Goal: Answer question/provide support

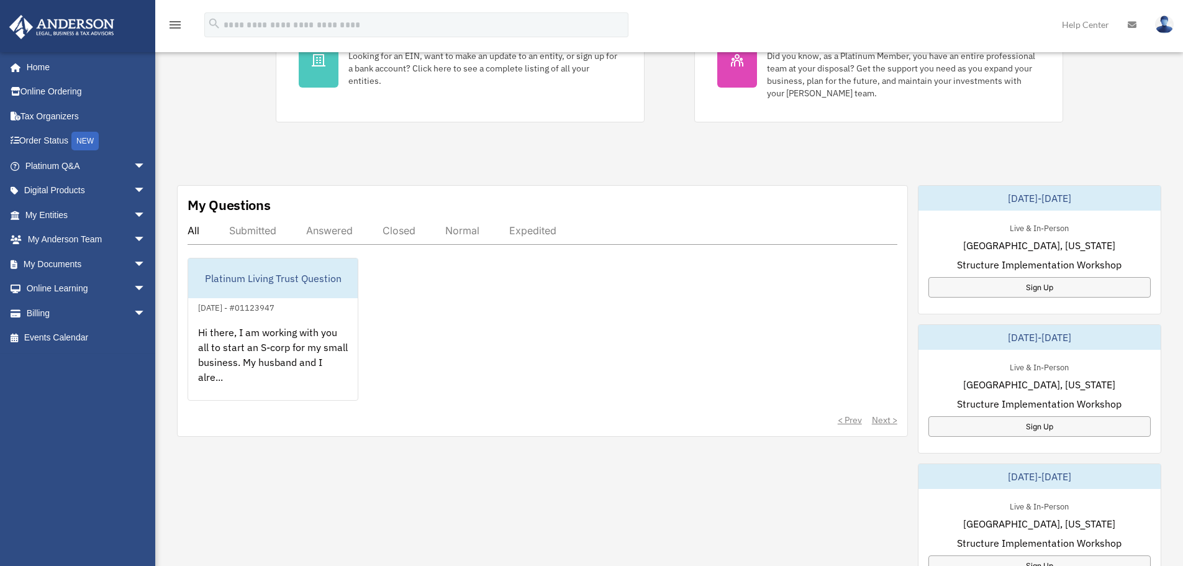
scroll to position [311, 0]
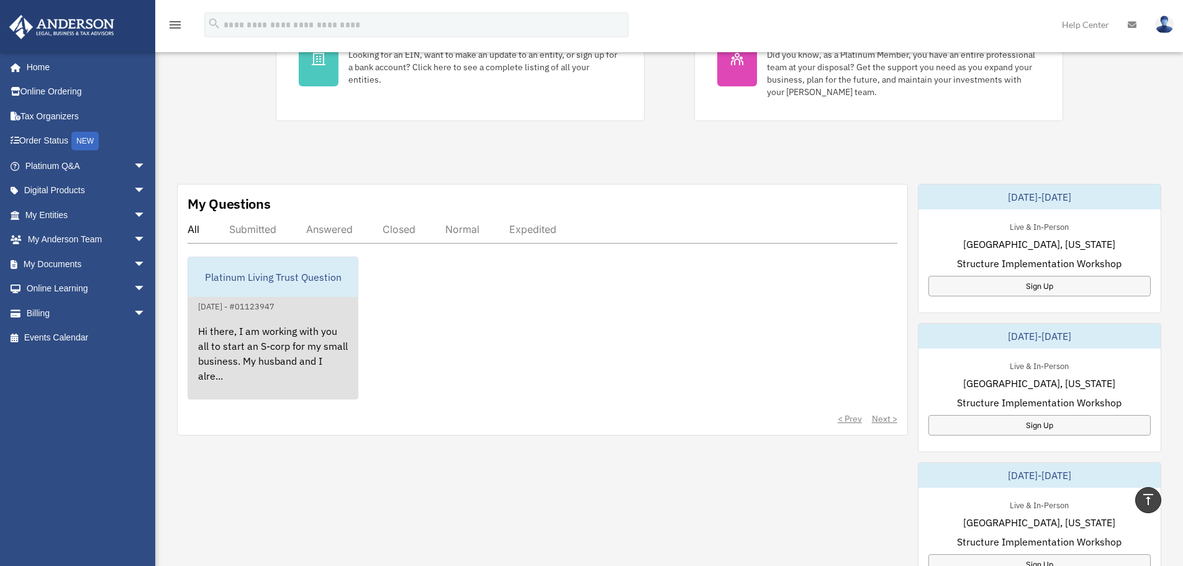
click at [291, 291] on div "Platinum Living Trust Question" at bounding box center [273, 277] width 170 height 40
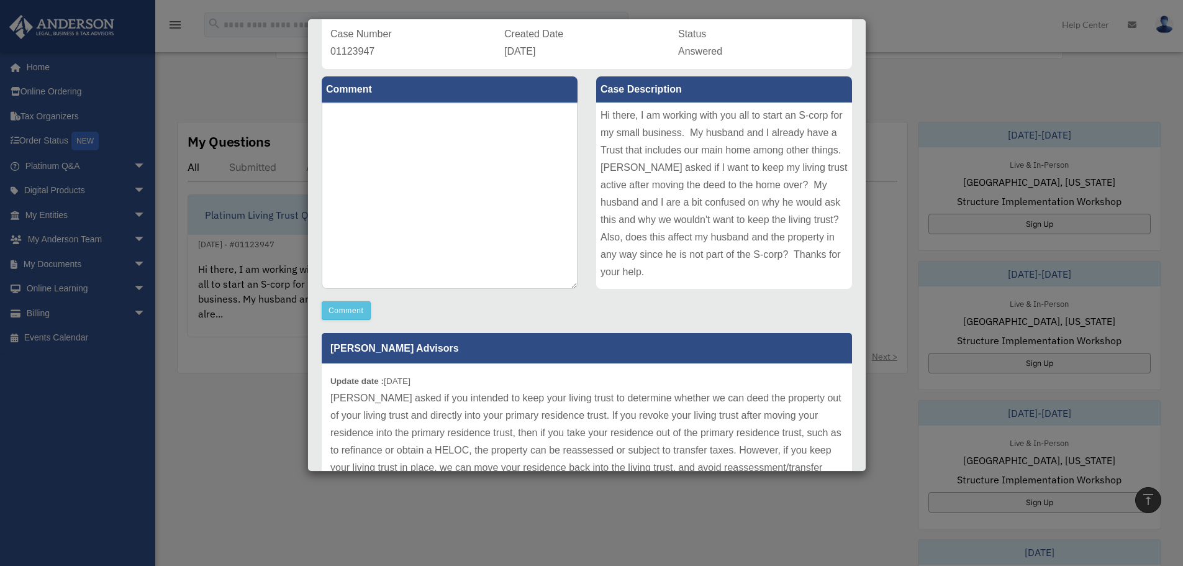
scroll to position [183, 0]
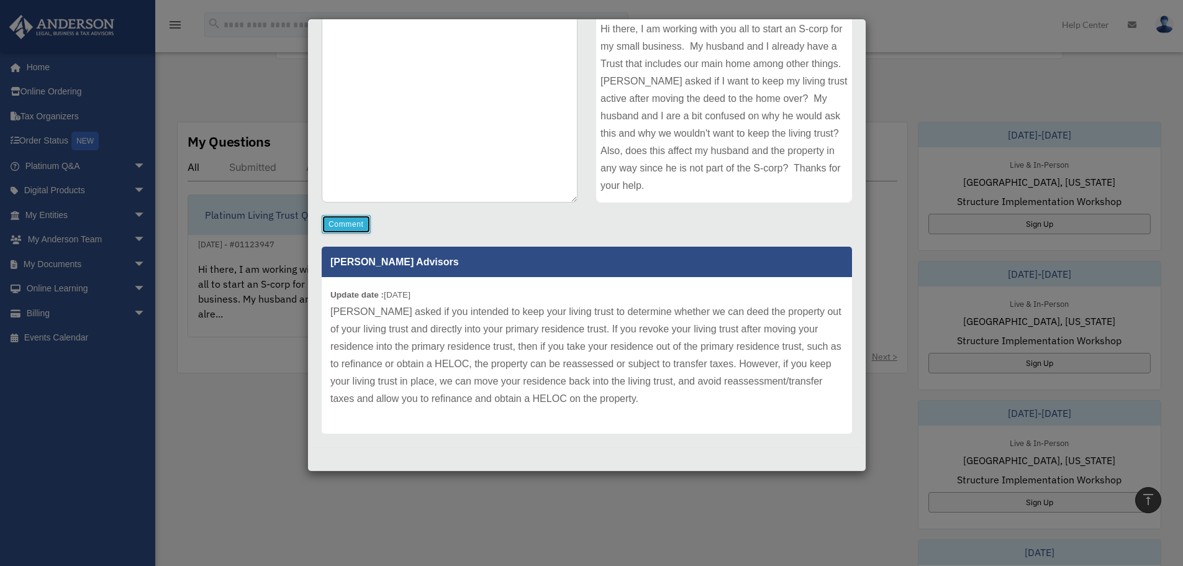
click at [343, 217] on button "Comment" at bounding box center [346, 224] width 49 height 19
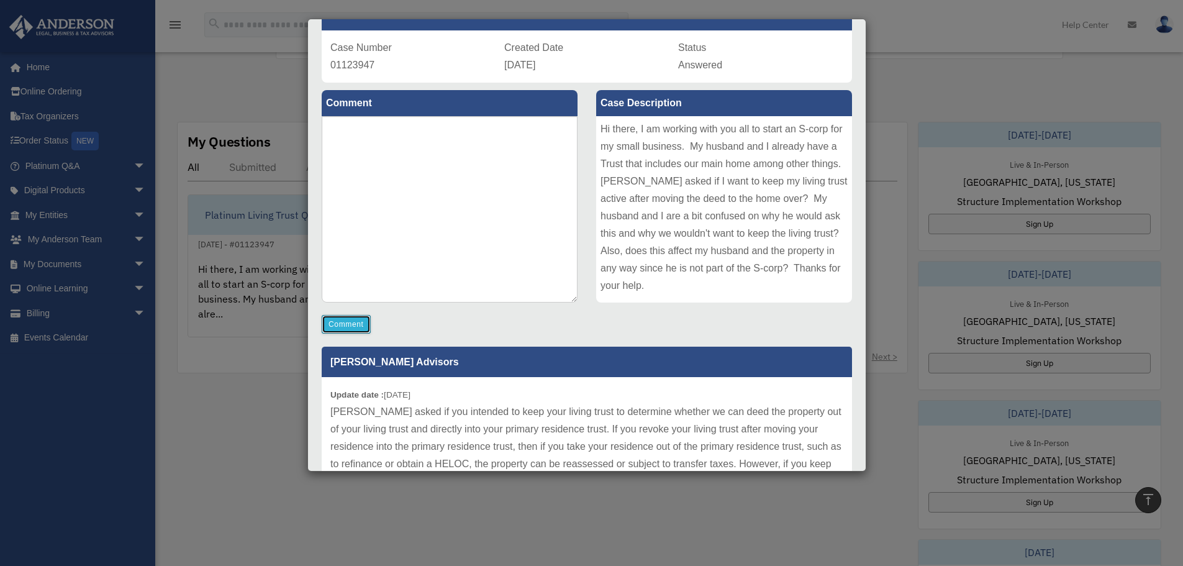
scroll to position [0, 0]
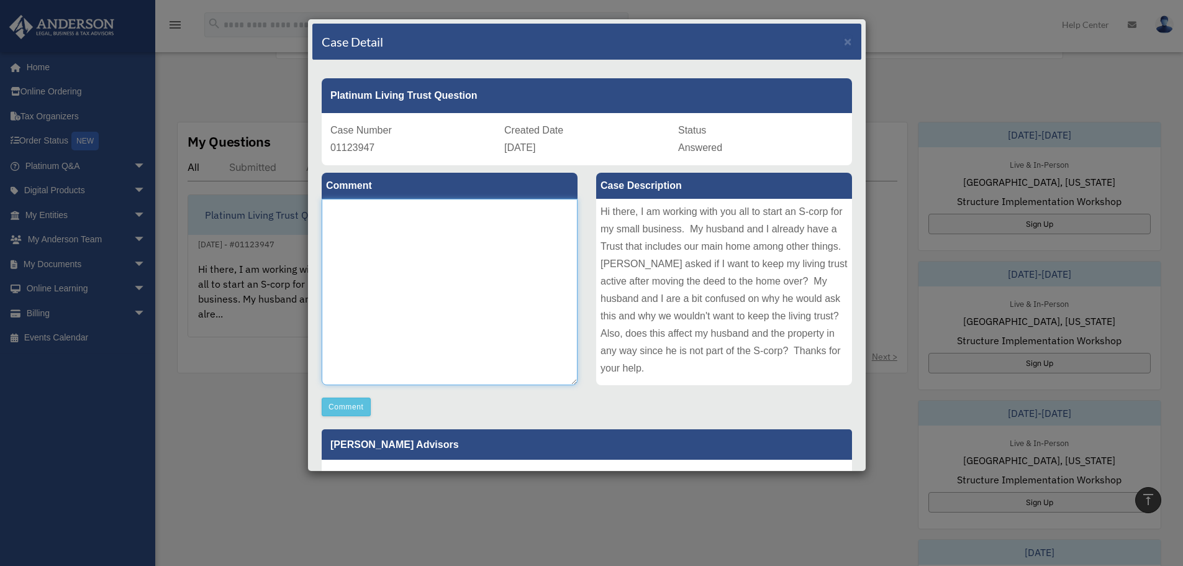
click at [419, 217] on textarea at bounding box center [450, 292] width 256 height 186
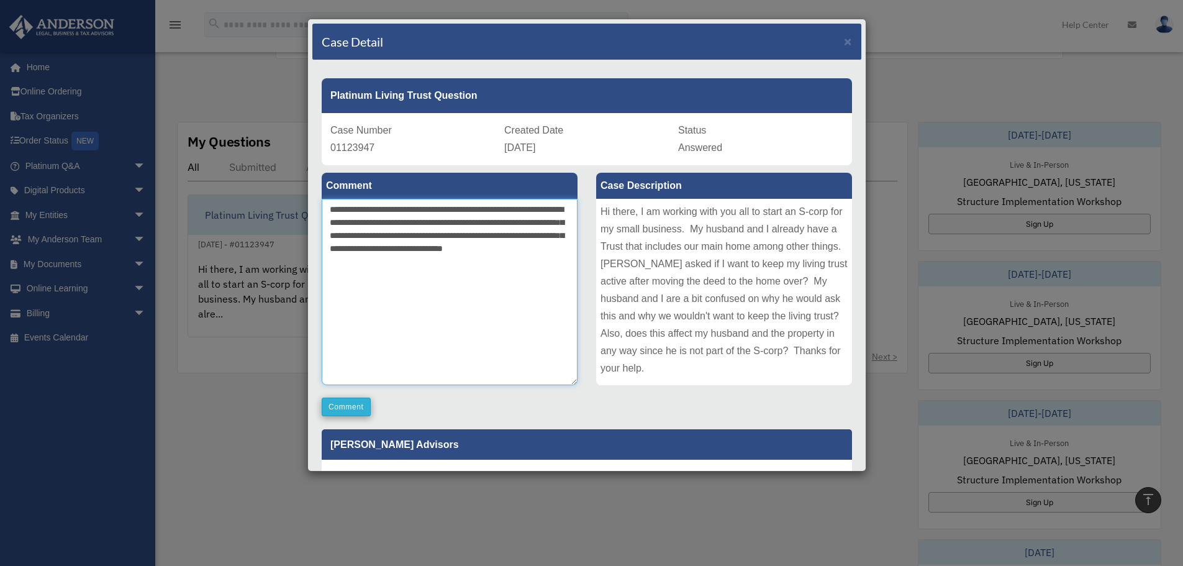
type textarea "**********"
click at [359, 404] on button "Comment" at bounding box center [346, 406] width 49 height 19
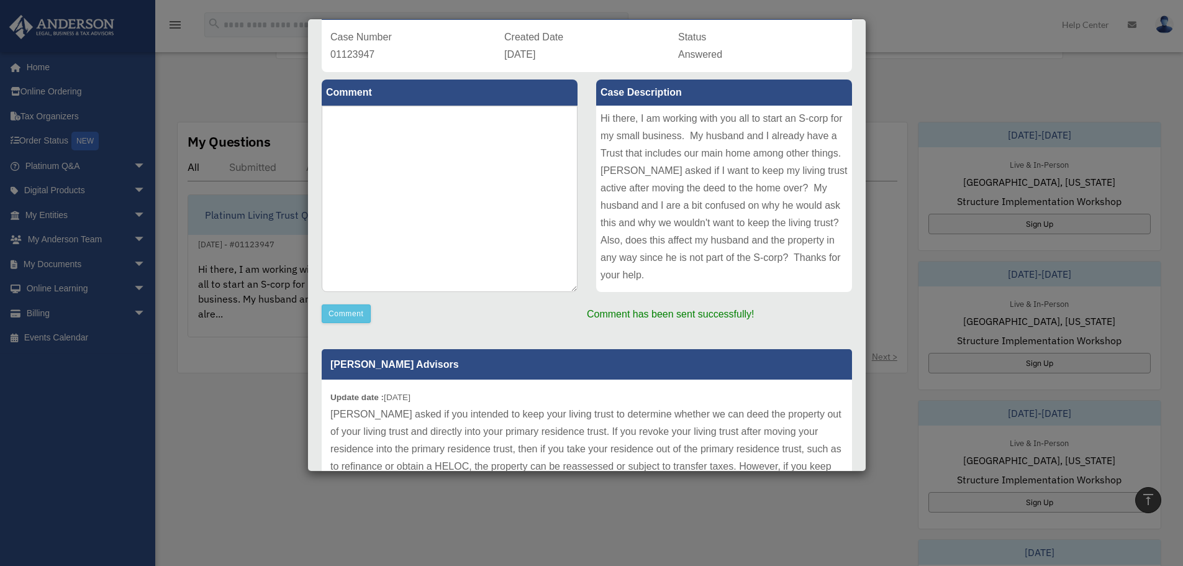
scroll to position [196, 0]
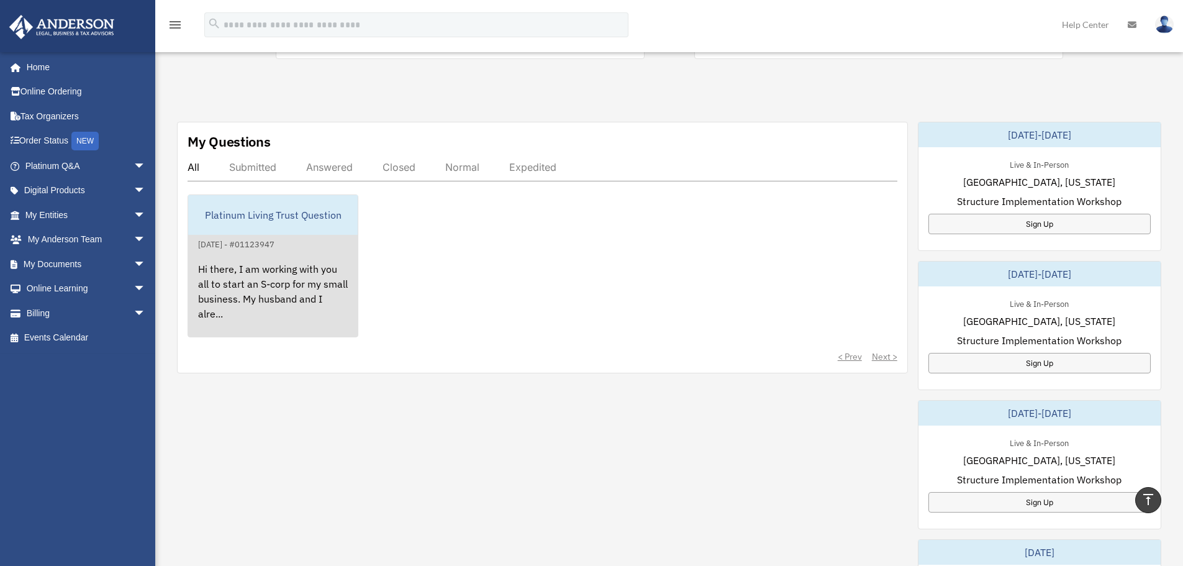
click at [227, 210] on div "Platinum Living Trust Question" at bounding box center [273, 215] width 170 height 40
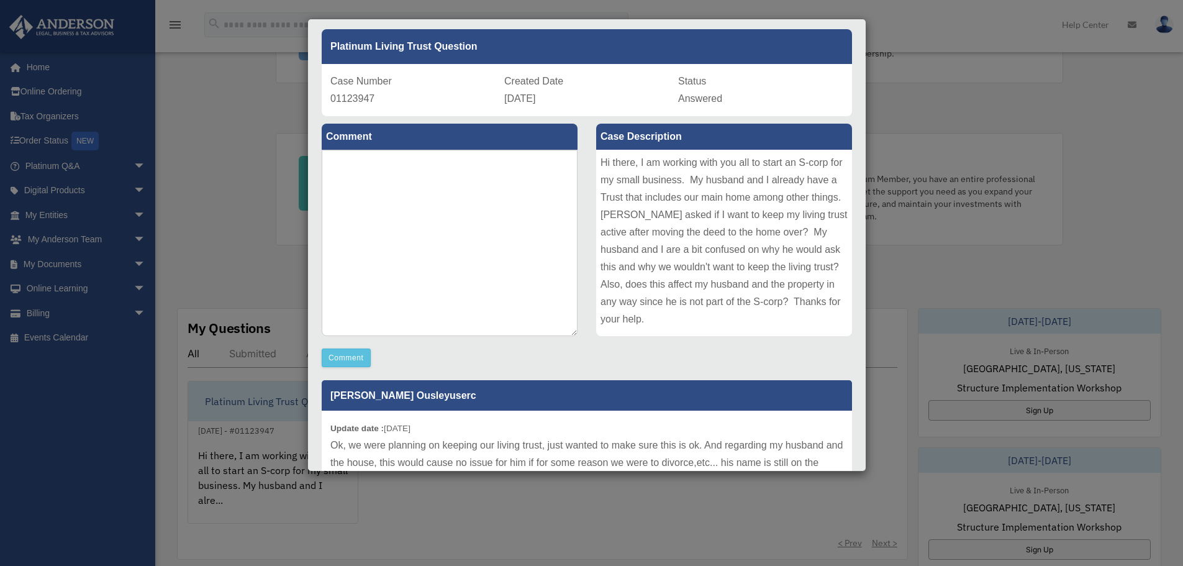
scroll to position [0, 0]
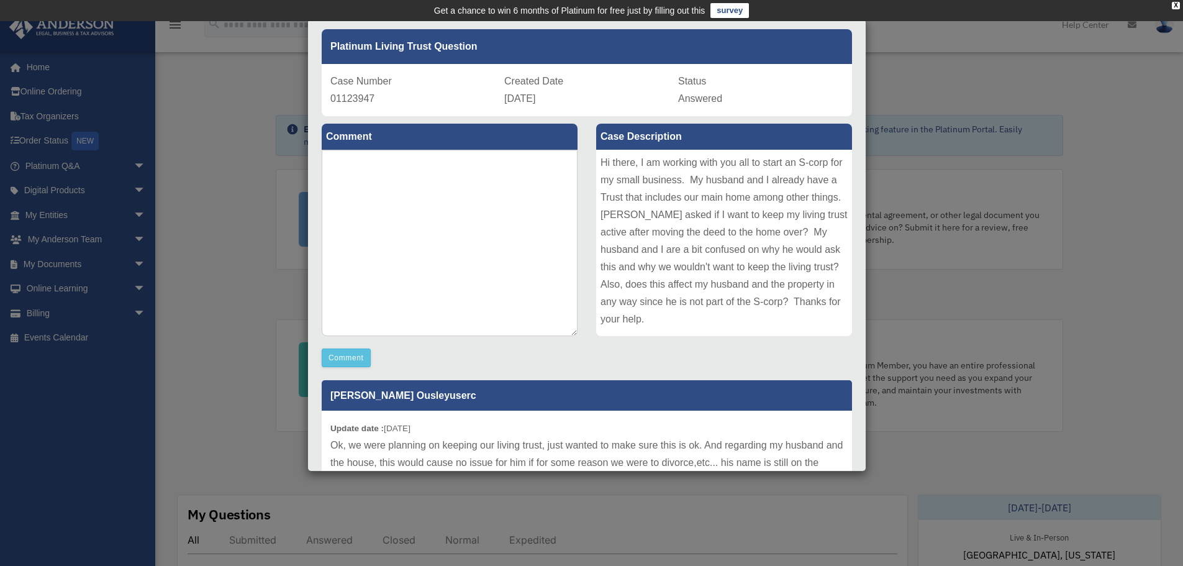
click at [190, 119] on div "Case Detail × Platinum Living Trust Question Case Number 01123947 Created Date …" at bounding box center [591, 283] width 1183 height 566
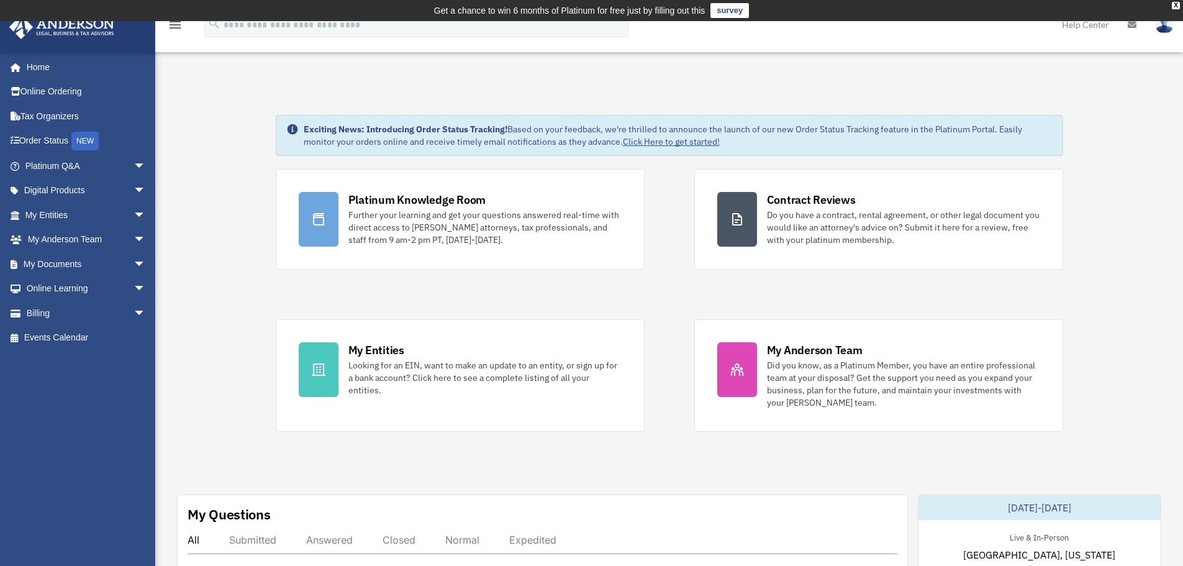
scroll to position [355, 0]
